Goal: Task Accomplishment & Management: Complete application form

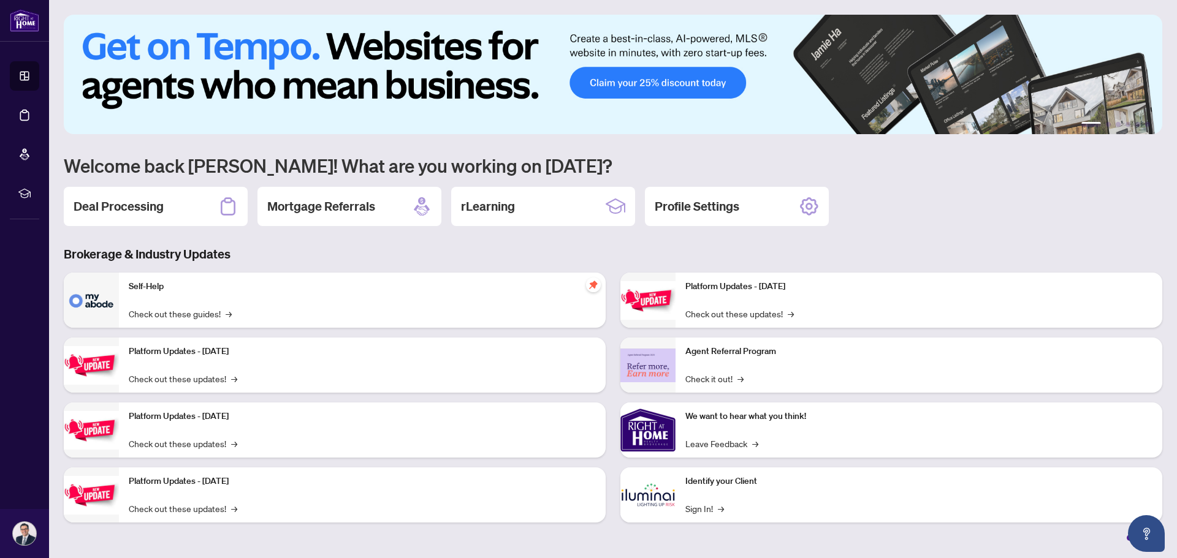
click at [119, 213] on h2 "Deal Processing" at bounding box center [119, 206] width 90 height 17
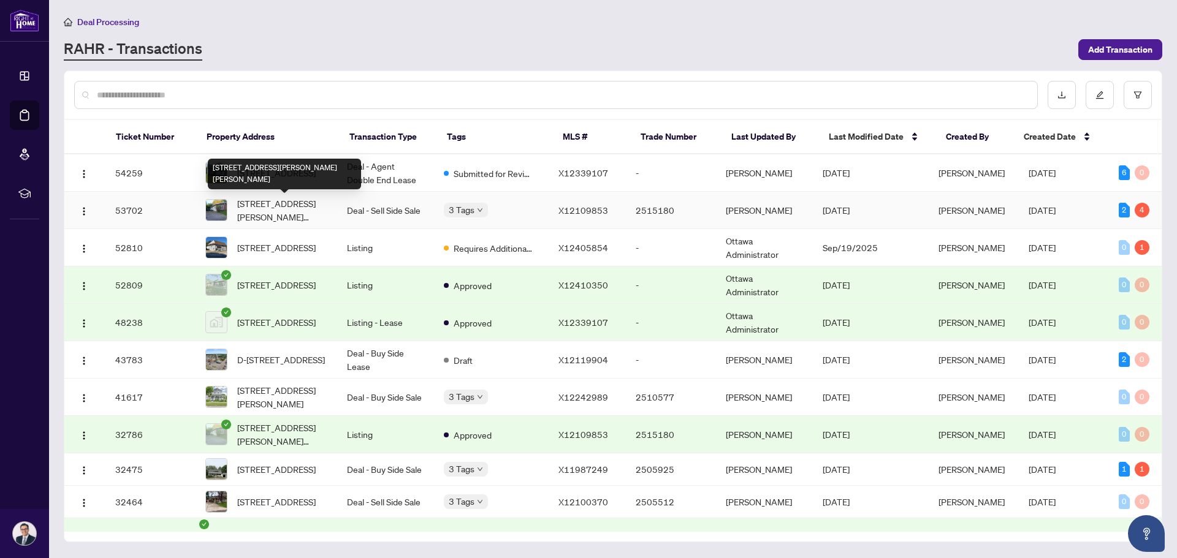
click at [298, 208] on span "[STREET_ADDRESS][PERSON_NAME][PERSON_NAME]" at bounding box center [282, 210] width 90 height 27
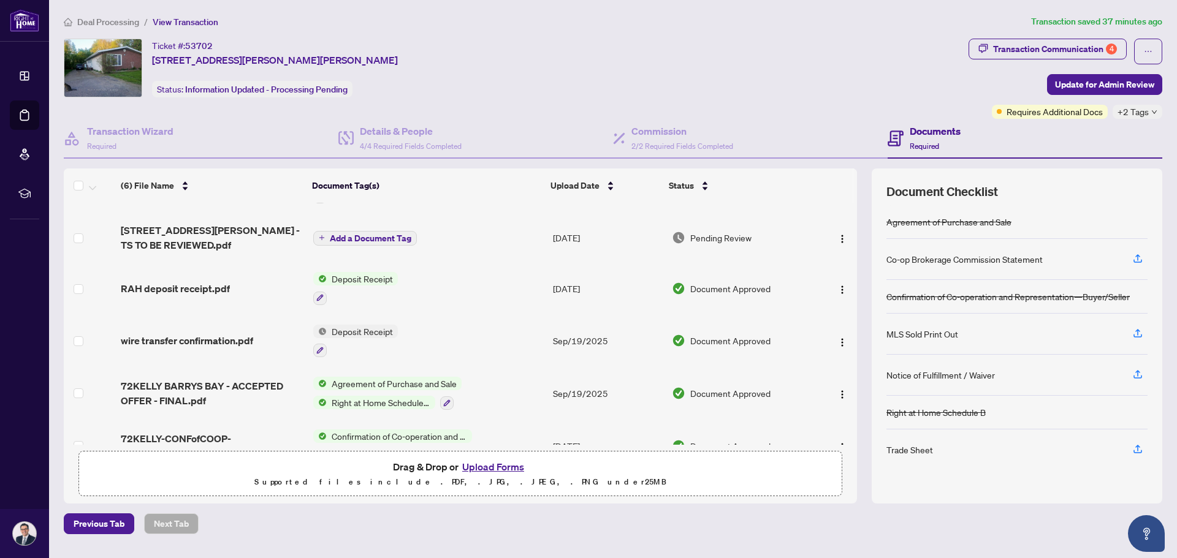
scroll to position [59, 0]
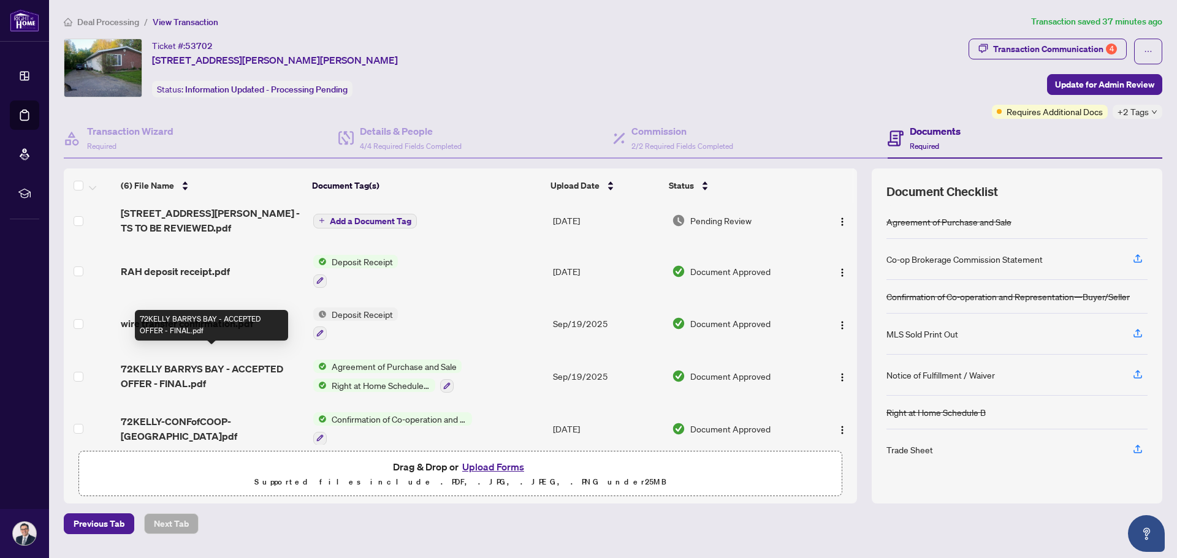
click at [201, 362] on span "72KELLY BARRYS BAY - ACCEPTED OFFER - FINAL.pdf" at bounding box center [212, 376] width 182 height 29
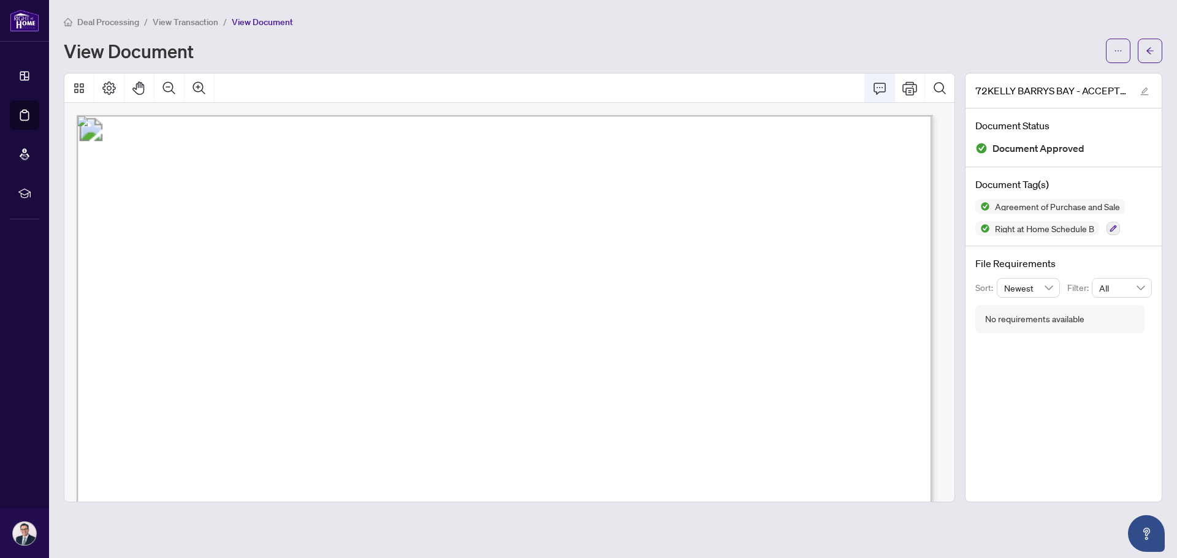
click at [880, 88] on icon "Comment" at bounding box center [880, 89] width 12 height 12
click at [880, 87] on icon "Comment" at bounding box center [880, 89] width 12 height 12
click at [878, 86] on icon "Comment" at bounding box center [879, 88] width 15 height 15
click at [252, 21] on span "View Document" at bounding box center [262, 22] width 61 height 11
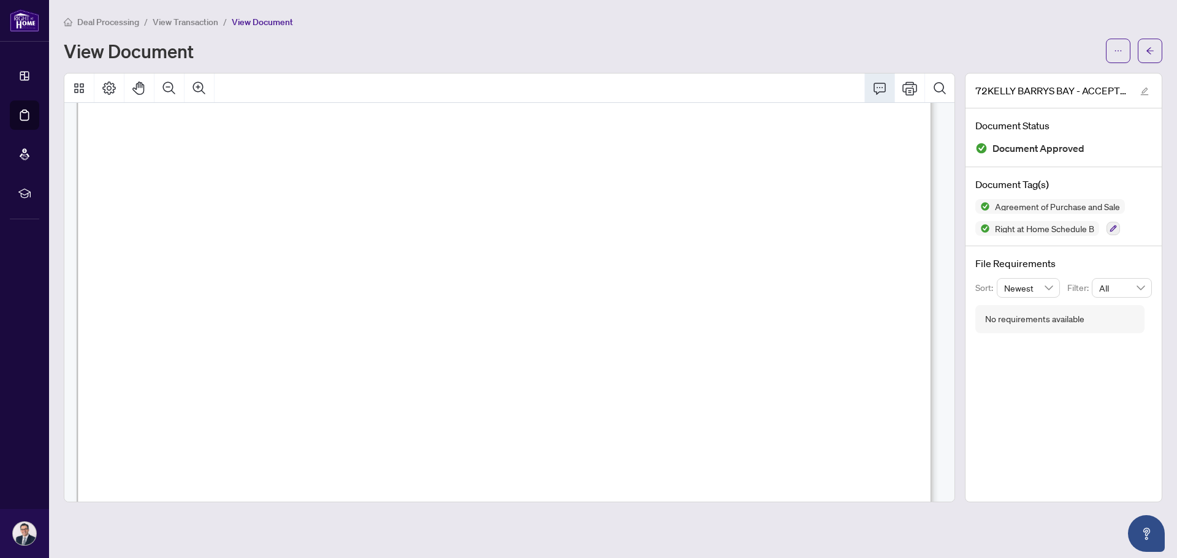
scroll to position [61, 0]
click at [1122, 53] on button "button" at bounding box center [1118, 51] width 25 height 25
click at [1060, 80] on span "Download" at bounding box center [1073, 77] width 93 height 13
click at [1027, 229] on span "Right at Home Schedule B" at bounding box center [1044, 228] width 109 height 9
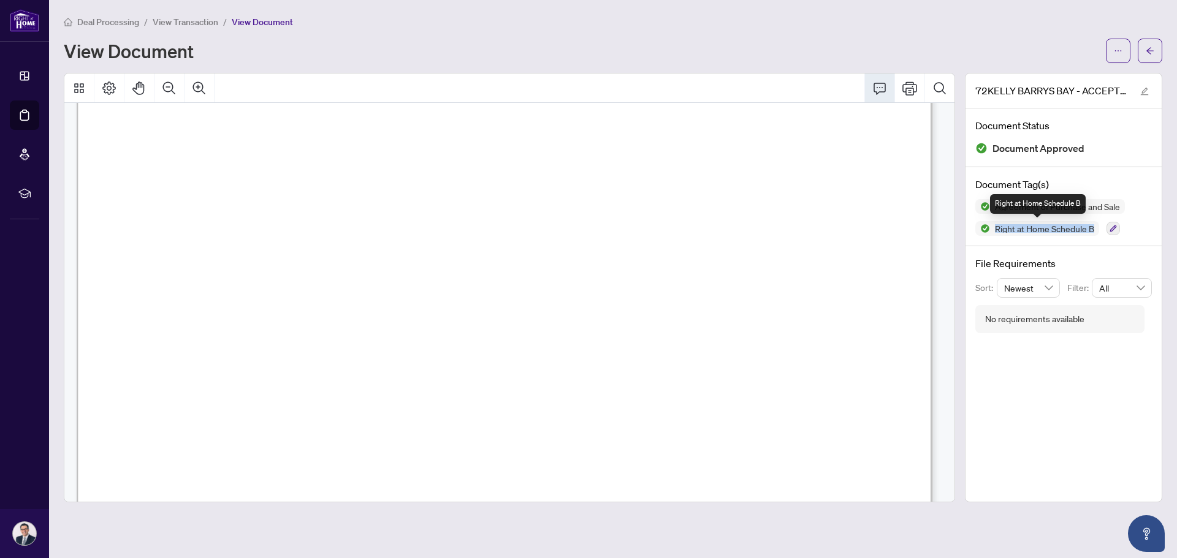
click at [1027, 229] on span "Right at Home Schedule B" at bounding box center [1044, 228] width 109 height 9
click at [1027, 230] on span "Right at Home Schedule B" at bounding box center [1044, 228] width 109 height 9
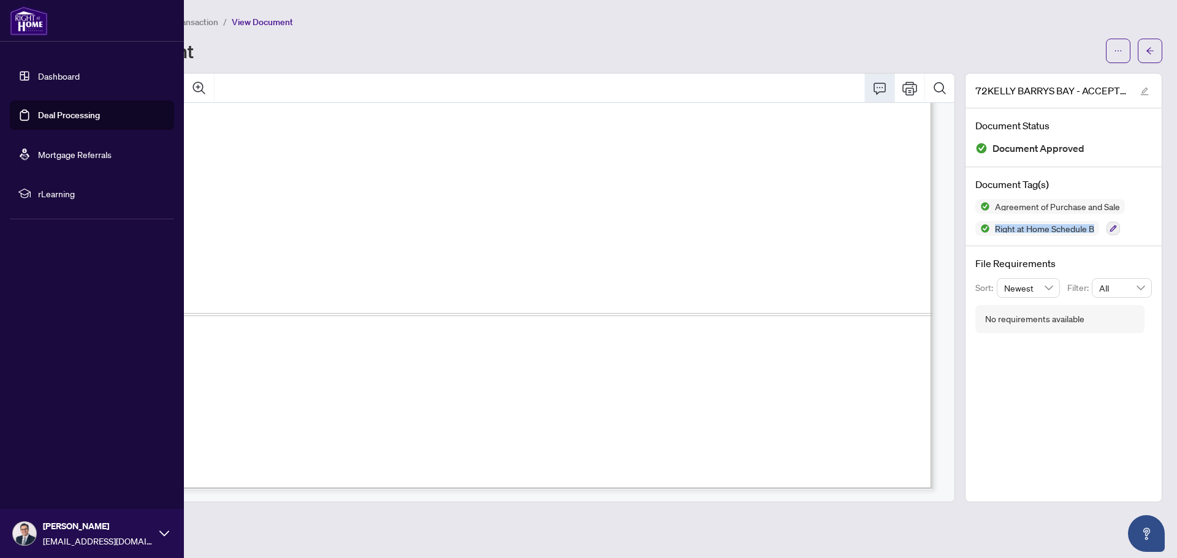
click at [47, 74] on link "Dashboard" at bounding box center [59, 75] width 42 height 11
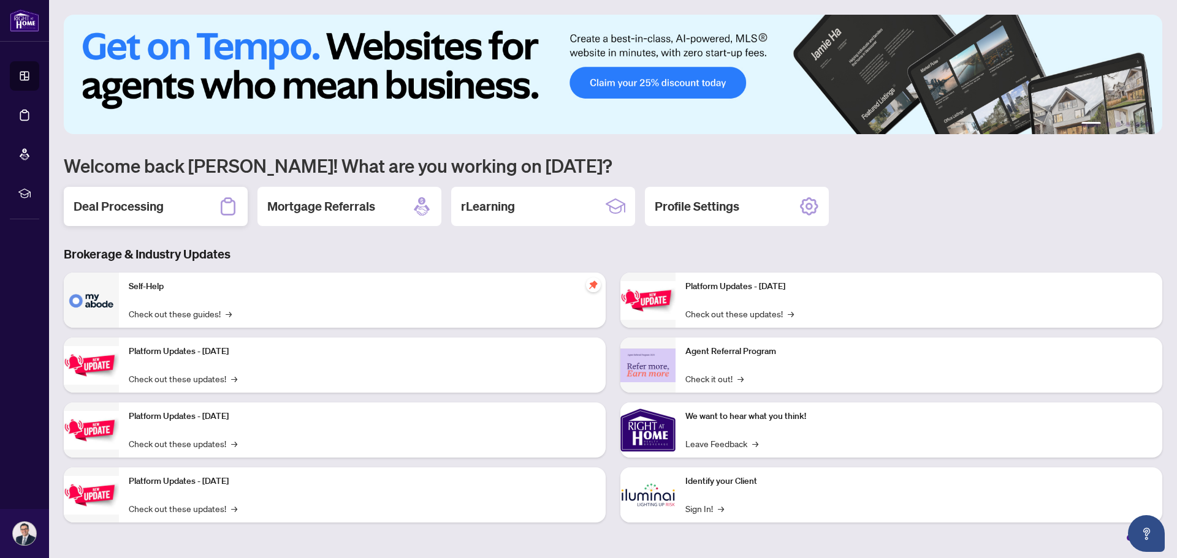
click at [132, 203] on h2 "Deal Processing" at bounding box center [119, 206] width 90 height 17
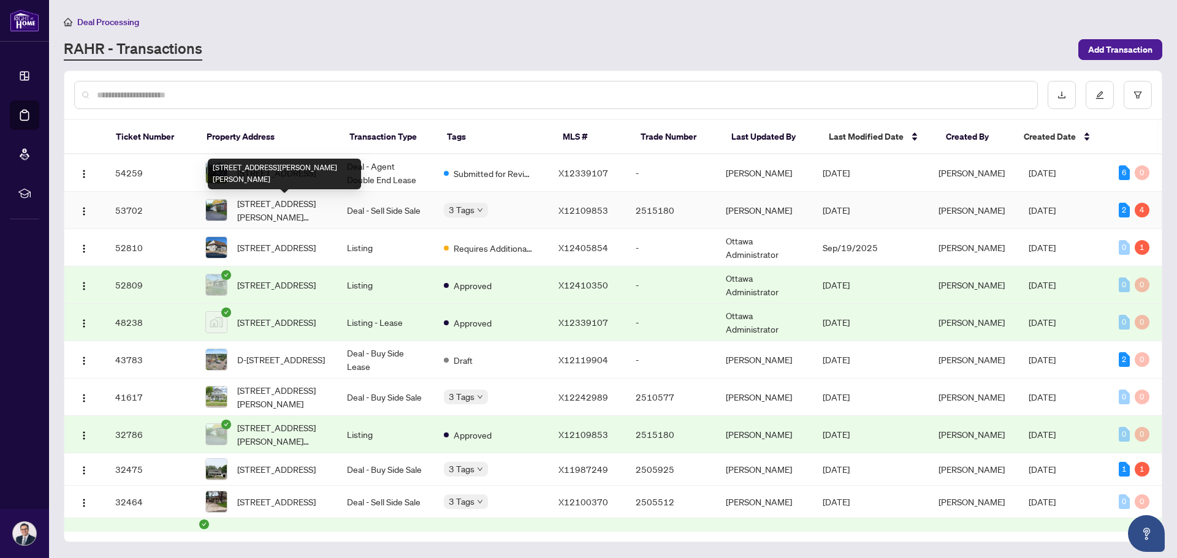
click at [271, 207] on span "[STREET_ADDRESS][PERSON_NAME][PERSON_NAME]" at bounding box center [282, 210] width 90 height 27
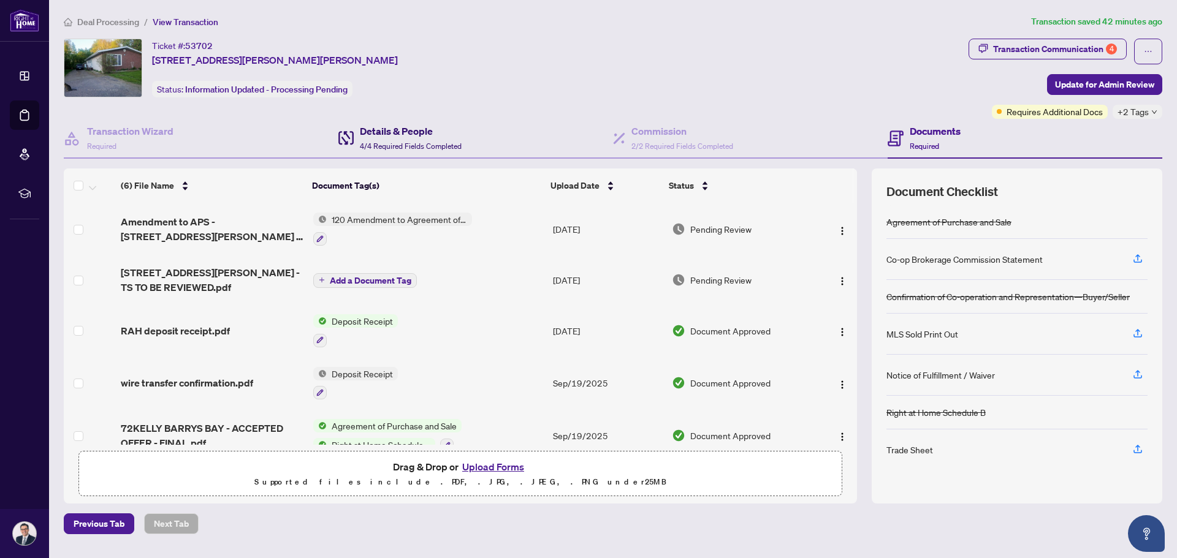
click at [429, 137] on h4 "Details & People" at bounding box center [411, 131] width 102 height 15
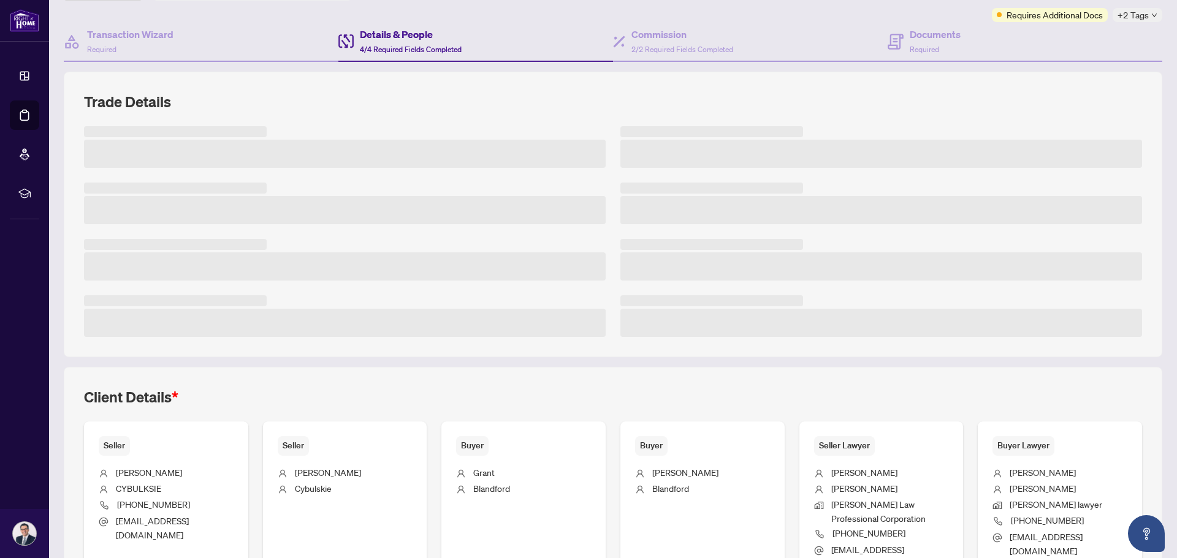
scroll to position [307, 0]
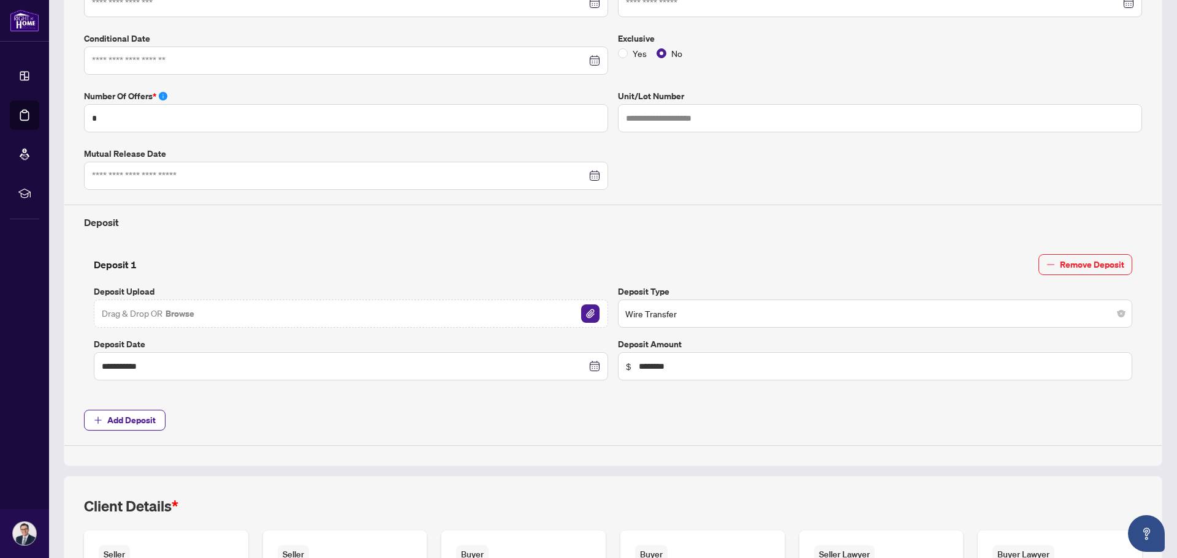
type input "**********"
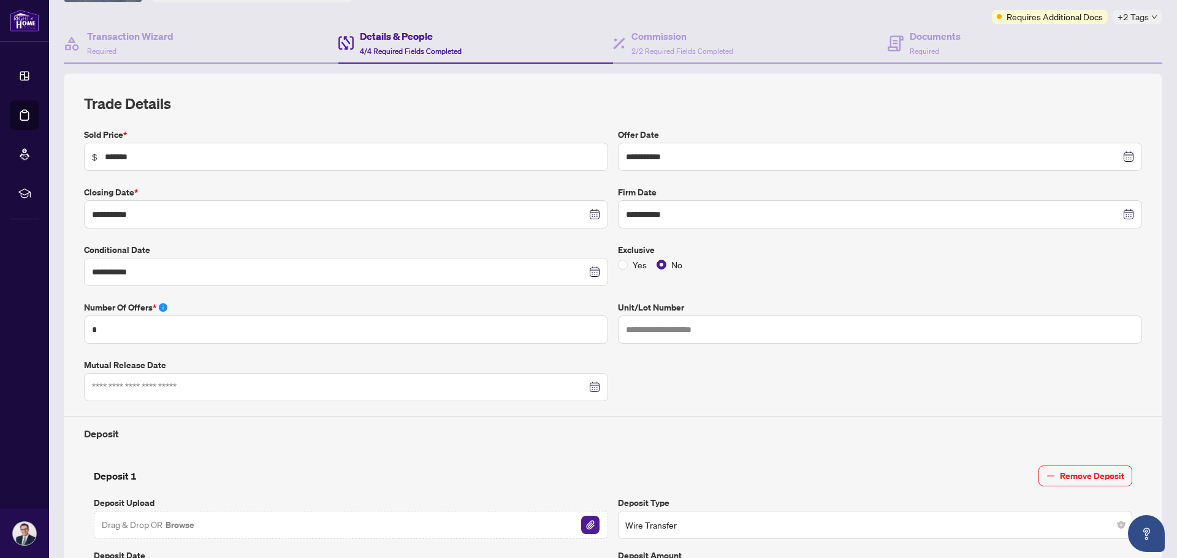
scroll to position [0, 0]
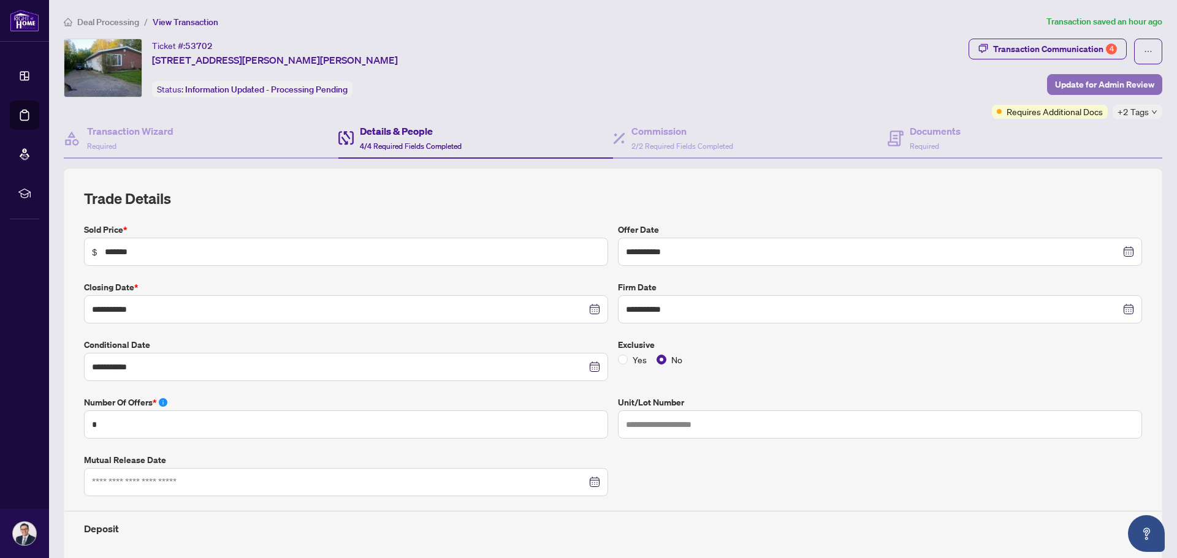
click at [1075, 82] on span "Update for Admin Review" at bounding box center [1104, 85] width 99 height 20
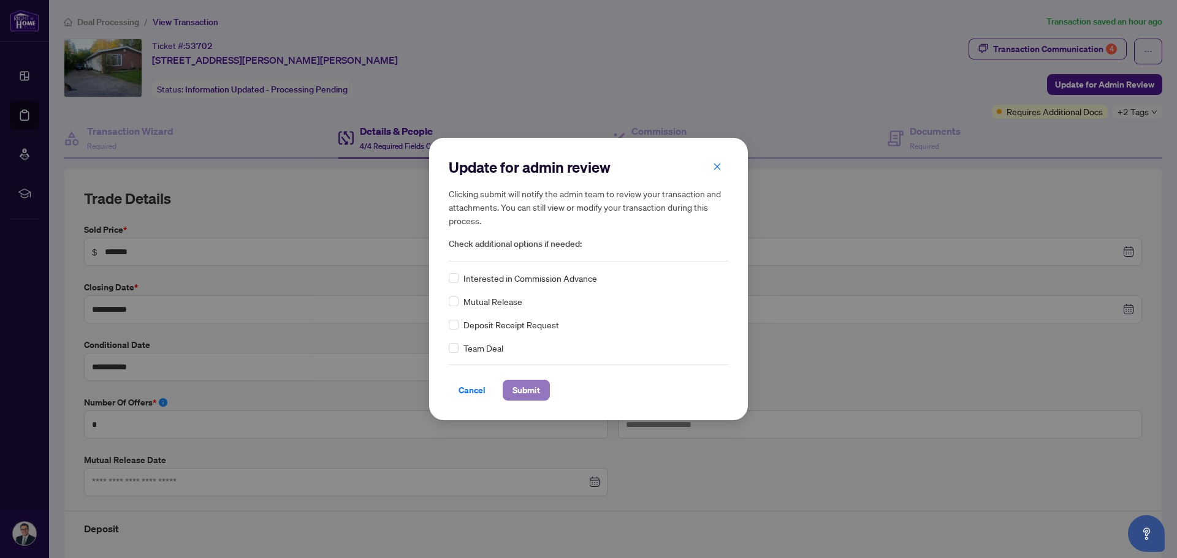
click at [528, 389] on span "Submit" at bounding box center [526, 391] width 28 height 20
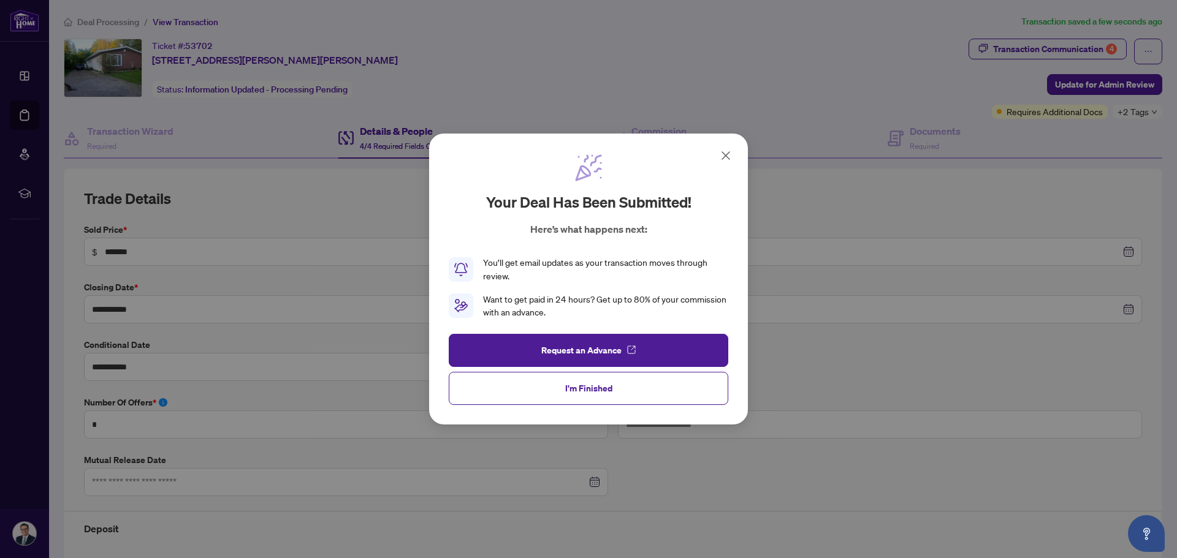
click at [588, 391] on span "I'm Finished" at bounding box center [588, 389] width 47 height 20
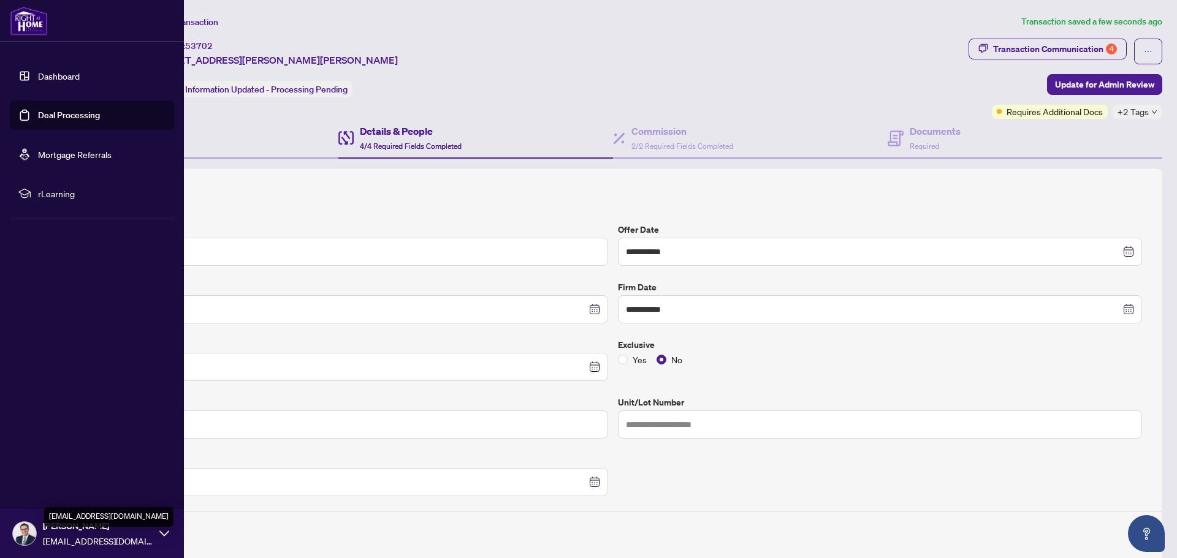
click at [85, 538] on span "[EMAIL_ADDRESS][DOMAIN_NAME]" at bounding box center [98, 541] width 110 height 13
click at [39, 460] on span "Logout" at bounding box center [50, 461] width 28 height 20
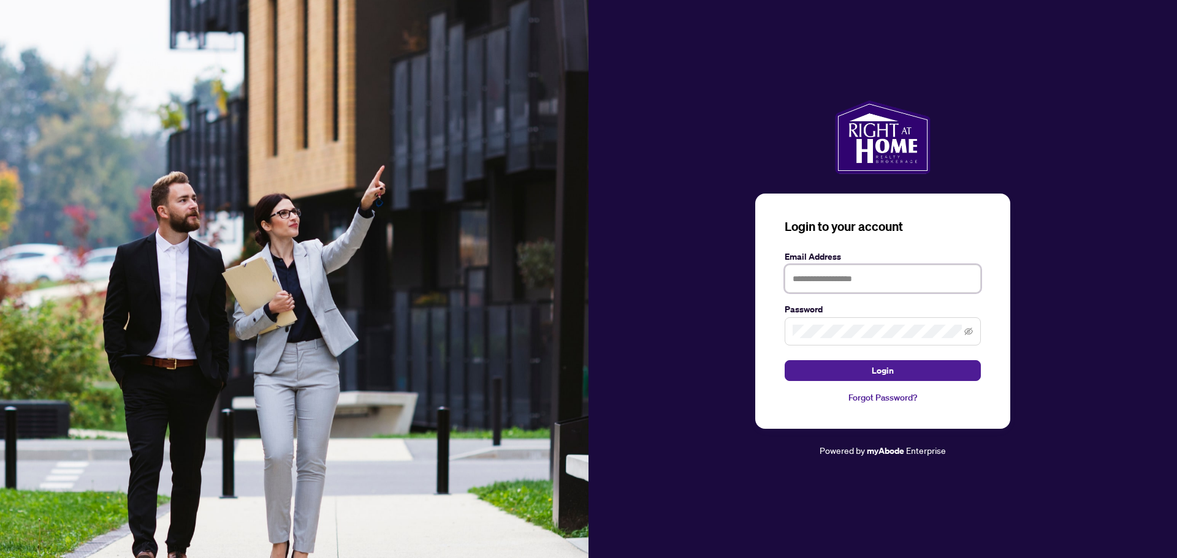
type input "**********"
